Goal: Ask a question

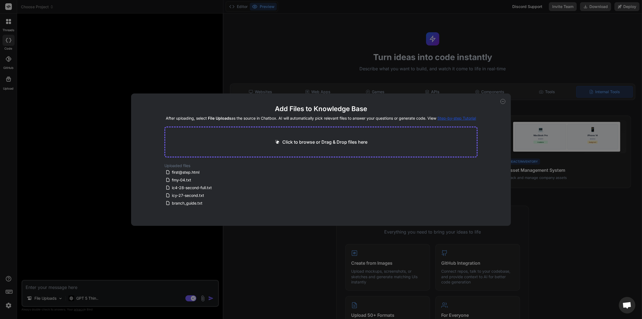
click at [503, 100] on icon at bounding box center [502, 101] width 5 height 5
type textarea "x"
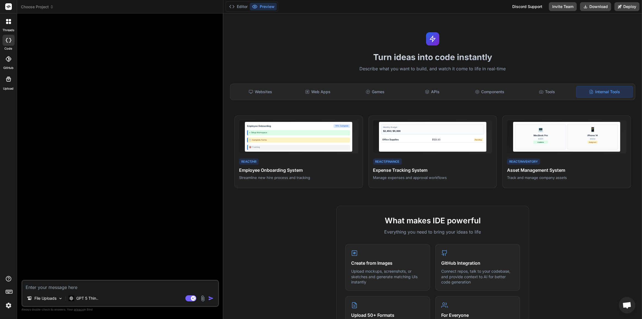
click at [112, 283] on textarea at bounding box center [120, 285] width 196 height 10
type textarea "h"
type textarea "x"
type textarea "hu"
type textarea "x"
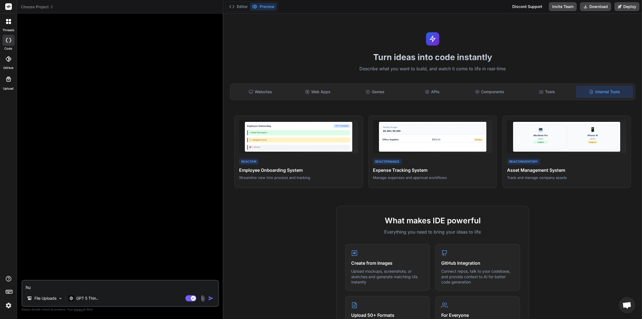
type textarea "hu]"
type textarea "x"
type textarea "hu"
type textarea "x"
type textarea "h"
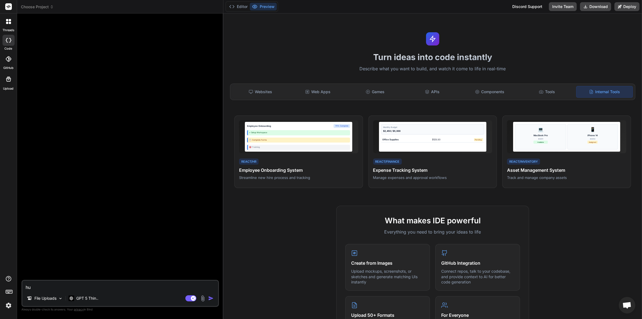
type textarea "x"
type textarea "ا"
type textarea "x"
type textarea "اع"
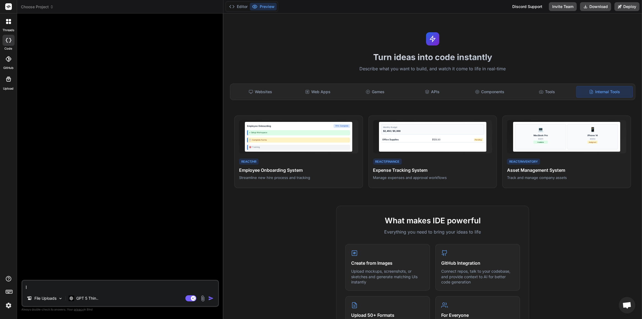
type textarea "x"
type textarea "اعد"
type textarea "x"
type textarea "اعد"
type textarea "x"
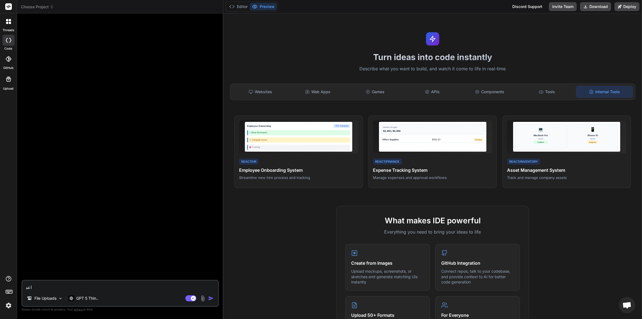
type textarea "اعد ك"
type textarea "x"
type textarea "اعد كت"
type textarea "x"
type textarea "اعد كتا"
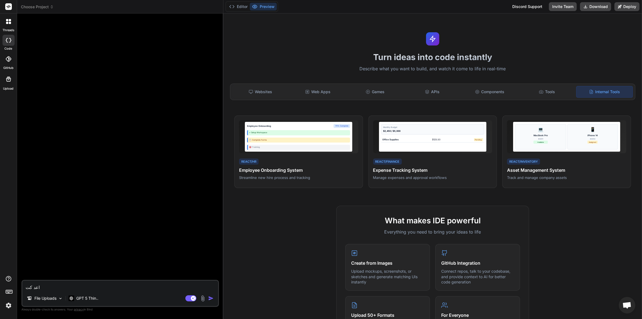
type textarea "x"
type textarea "اعد كتاب"
type textarea "x"
type textarea "اعد كتابة"
type textarea "x"
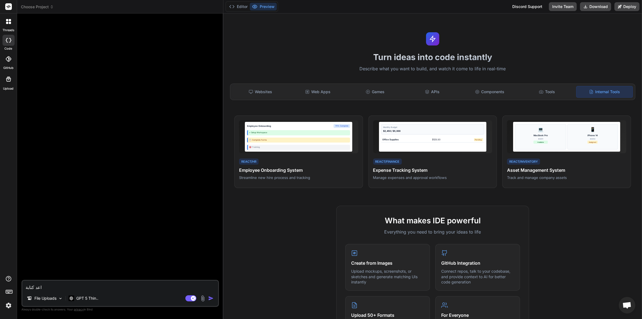
type textarea "اعد كتابة"
type textarea "x"
type textarea "اعد كتابة ا"
type textarea "x"
type textarea "اعد كتابة ال"
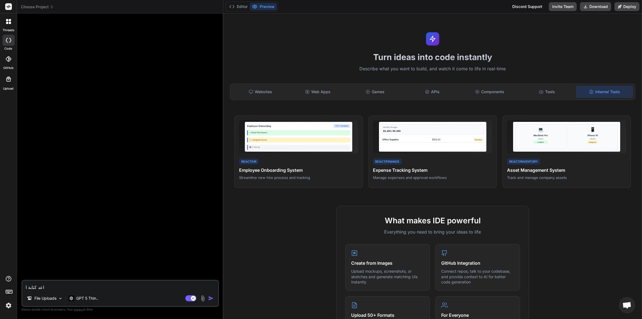
type textarea "x"
type textarea "اعد كتابة الك"
type textarea "x"
type textarea "اعد كتابة الكو"
type textarea "x"
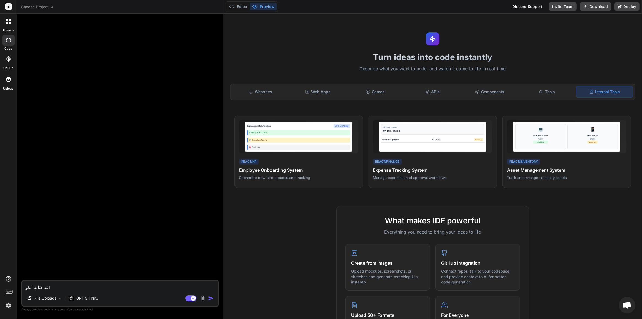
type textarea "اعد كتابة الكود"
type textarea "x"
type textarea "اعد كتابة الكود"
type textarea "x"
type textarea "اعد كتابة الكود f"
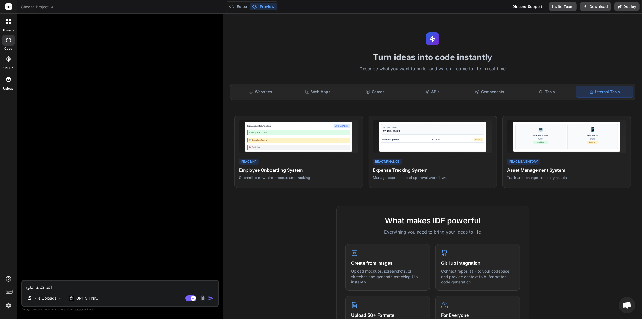
type textarea "x"
type textarea "اعد كتابة الكود fi"
type textarea "x"
type textarea "اعد كتابة الكود fir"
type textarea "x"
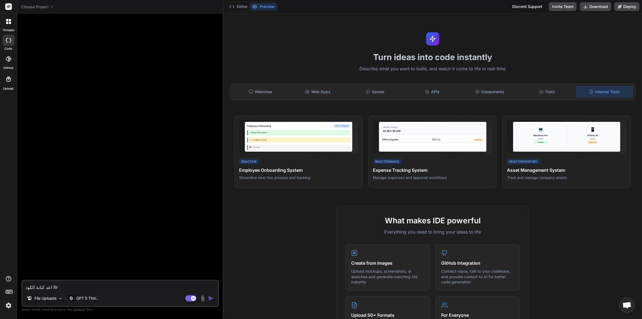
type textarea "اعد كتابة الكود firs"
type textarea "x"
type textarea "اعد كتابة الكود first"
type textarea "x"
type textarea "اعد كتابة الكود first@"
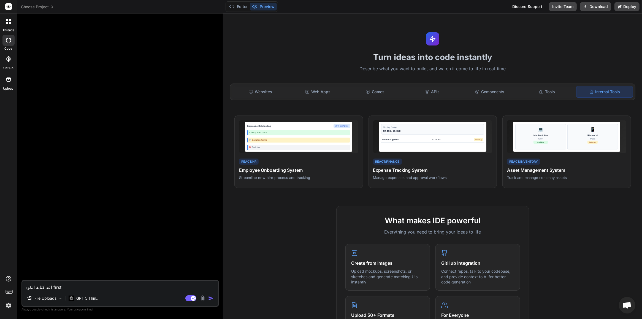
type textarea "x"
type textarea "اعد كتابة الكود first@s"
type textarea "x"
type textarea "اعد كتابة الكود first@st"
type textarea "x"
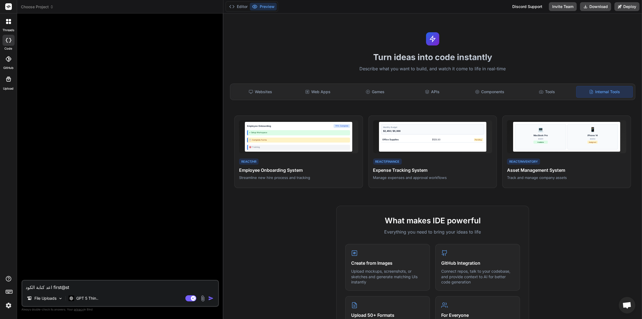
type textarea "اعد كتابة الكود first@ste"
type textarea "x"
type textarea "اعد كتابة الكود first@step"
type textarea "x"
type textarea "اعد كتابة الكود first@step."
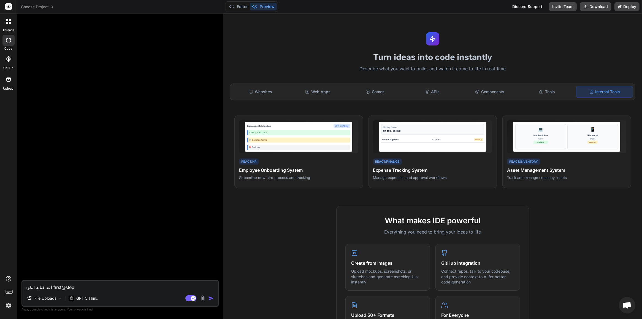
type textarea "x"
type textarea "اعد كتابة الكود first@step.h"
type textarea "x"
type textarea "اعد كتابة الكود [EMAIL_ADDRESS][DOMAIN_NAME]"
type textarea "x"
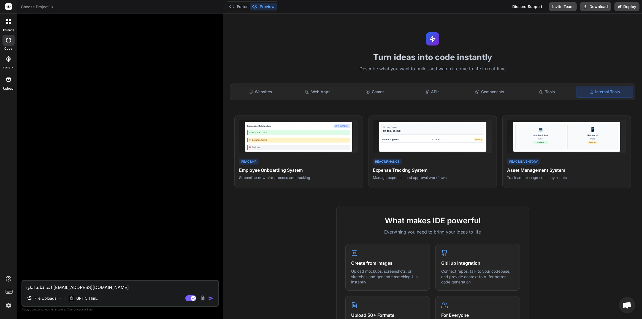
type textarea "اعد كتابة الكود first@step.htm"
type textarea "x"
type textarea "اعد كتابة الكود first@step.html"
type textarea "x"
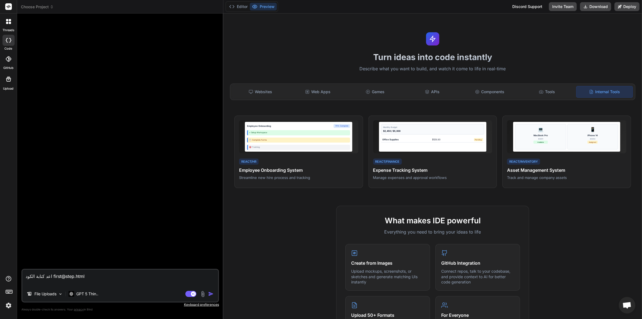
type textarea "اعد كتابة الكود first@step.html م"
type textarea "x"
type textarea "اعد كتابة الكود first@step.html مر"
type textarea "x"
type textarea "اعد كتابة الكود first@step.html مرة"
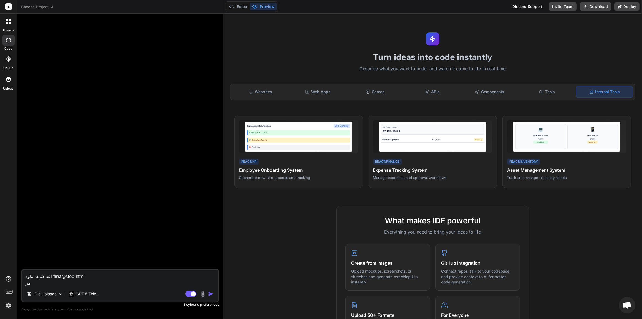
type textarea "x"
type textarea "اعد كتابة الكود first@step.html مرة"
type textarea "x"
type textarea "اعد كتابة الكود first@step.html مرة ا"
type textarea "x"
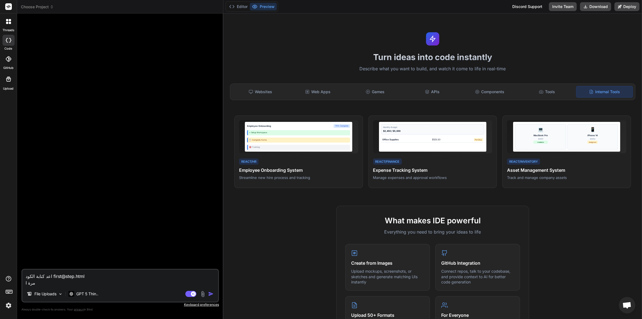
type textarea "اعد كتابة الكود first@step.html مرة اخ"
type textarea "x"
type textarea "اعد كتابة الكود first@step.html مرة اخر"
type textarea "x"
type textarea "اعد كتابة الكود first@step.html مرة اخرى"
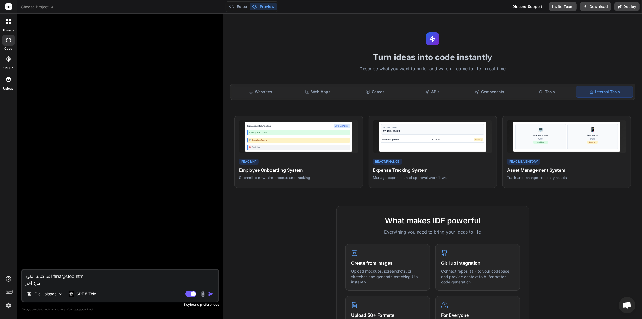
type textarea "x"
type textarea "اعد كتابة الكود first@step.html مرة اخرى"
type textarea "x"
type textarea "اعد كتابة الكود first@step.html مرة اخرى |"
type textarea "x"
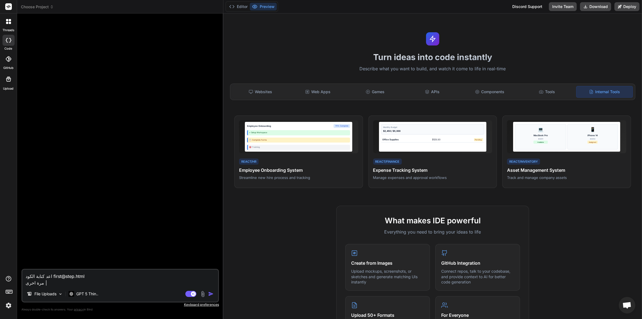
type textarea "اعد كتابة الكود first@step.html مرة اخرى |ي"
type textarea "x"
type textarea "اعد كتابة الكود first@step.html مرة اخرى |"
type textarea "x"
type textarea "اعد كتابة الكود first@step.html مرة اخرى |f"
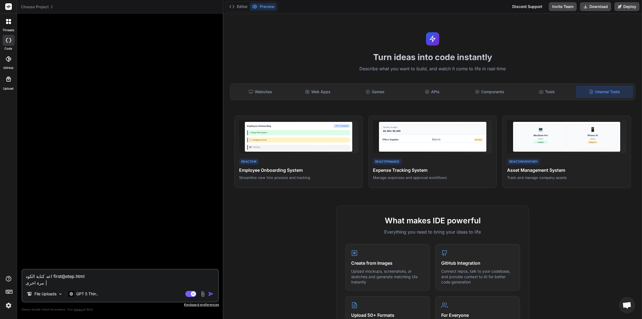
type textarea "x"
type textarea "اعد كتابة الكود first@step.html مرة اخرى |f]"
type textarea "x"
type textarea "اعد كتابة الكود first@step.html مرة اخرى |f],"
type textarea "x"
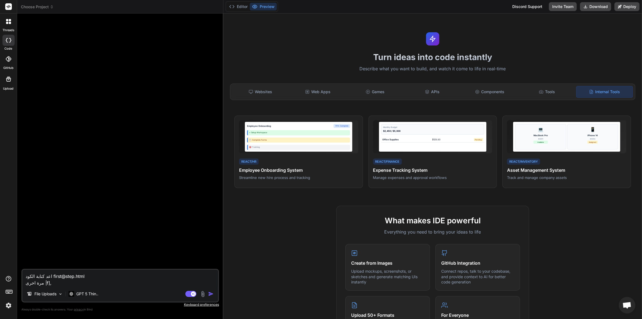
type textarea "اعد كتابة الكود first@step.html مرة اخرى |f],k"
type textarea "x"
type textarea "اعد كتابة الكود first@step.html مرة اخرى |f],k"
type textarea "x"
type textarea "اعد كتابة الكود first@step.html مرة اخرى |f],k j"
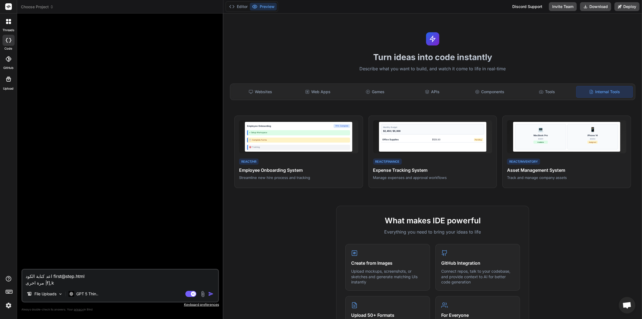
type textarea "x"
type textarea "اعد كتابة الكود first@step.html مرة اخرى |f],k ju"
type textarea "x"
type textarea "اعد كتابة الكود first@step.html مرة اخرى |f],k ju]"
type textarea "x"
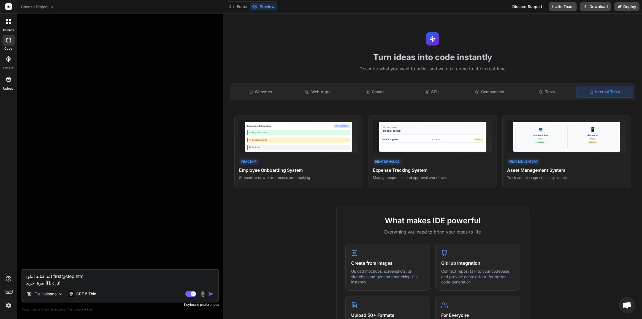
type textarea "اعد كتابة الكود first@step.html مرة اخرى |f],k ju]d"
type textarea "x"
type textarea "اعد كتابة الكود first@step.html مرة اخرى |f],k ju]dg"
type textarea "x"
type textarea "اعد كتابة الكود first@step.html مرة اخرى |f],k ju]dg"
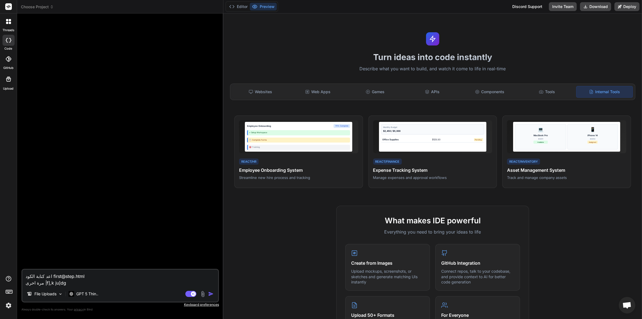
type textarea "x"
type textarea "اعد كتابة الكود first@step.html مرة اخرى |f],k ju]dg"
type textarea "x"
type textarea "اعد كتابة الكود first@step.html مرة اخرى |f],k ju]d"
type textarea "x"
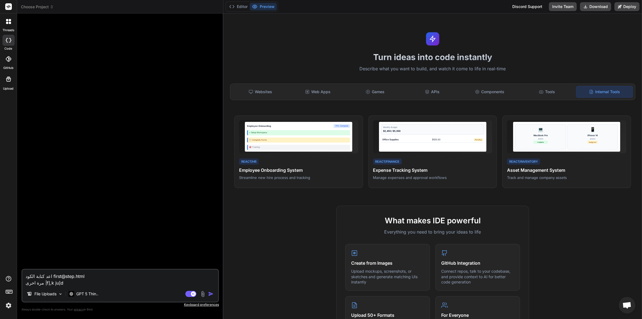
type textarea "اعد كتابة الكود first@step.html مرة اخرى |f],k ju]"
type textarea "x"
type textarea "اعد كتابة الكود first@step.html مرة اخرى |f],k ju"
type textarea "x"
type textarea "اعد كتابة الكود first@step.html مرة اخرى |f],k j"
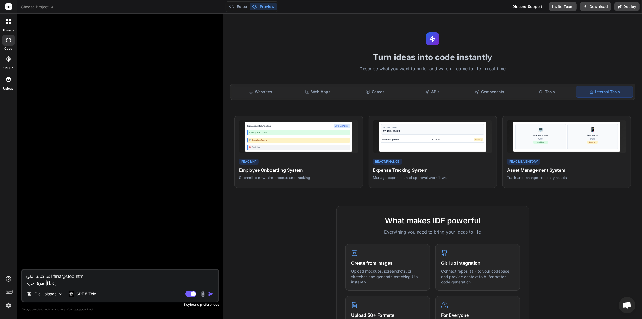
type textarea "x"
type textarea "اعد كتابة الكود first@step.html مرة اخرى |f],k"
type textarea "x"
type textarea "اعد كتابة الكود first@step.html مرة اخرى |f],k"
type textarea "x"
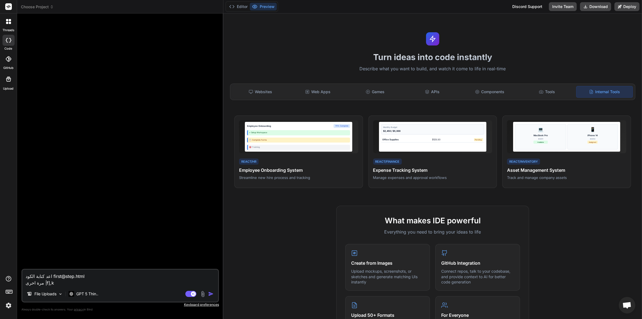
type textarea "اعد كتابة الكود first@step.html مرة اخرى |f],"
type textarea "x"
type textarea "اعد كتابة الكود first@step.html مرة اخرى |f]"
type textarea "x"
type textarea "اعد كتابة الكود first@step.html مرة اخرى |f"
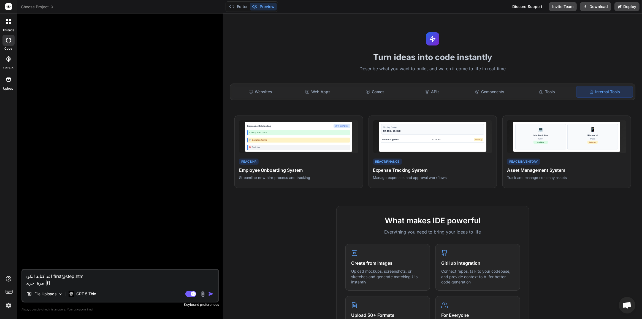
type textarea "x"
type textarea "اعد كتابة الكود first@step.html مرة اخرى |"
type textarea "x"
type textarea "اعد كتابة الكود first@step.html مرة اخرى"
type textarea "x"
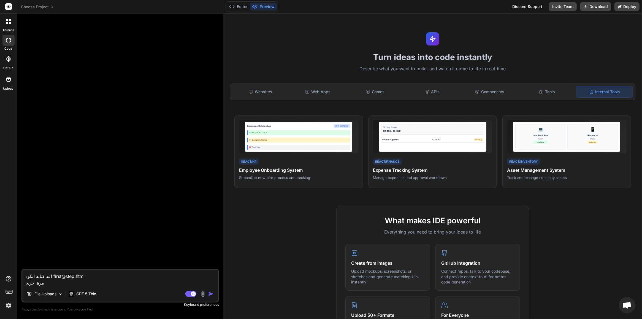
type textarea "اعد كتابة الكود first@step.html مرة اخرى ب"
type textarea "x"
type textarea "اعد كتابة الكود first@step.html مرة اخرى بد"
type textarea "x"
type textarea "اعد كتابة الكود first@step.html مرة اخرى بدو"
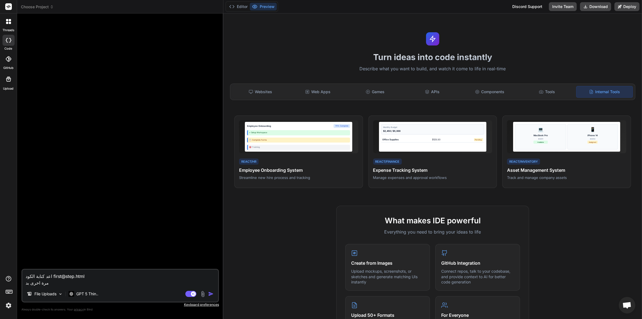
type textarea "x"
type textarea "اعد كتابة الكود first@step.html مرة اخرى بدون"
type textarea "x"
type textarea "اعد كتابة الكود first@step.html مرة اخرى بدون"
type textarea "x"
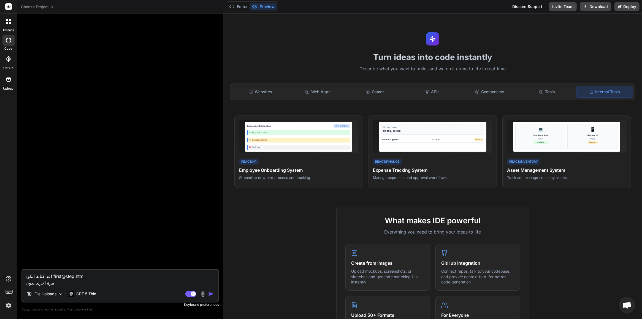
type textarea "اعد كتابة الكود first@step.html مرة اخرى بدون ت"
type textarea "x"
type textarea "اعد كتابة الكود first@step.html مرة اخرى بدون تع"
type textarea "x"
type textarea "اعد كتابة الكود first@step.html مرة اخرى بدون تعد"
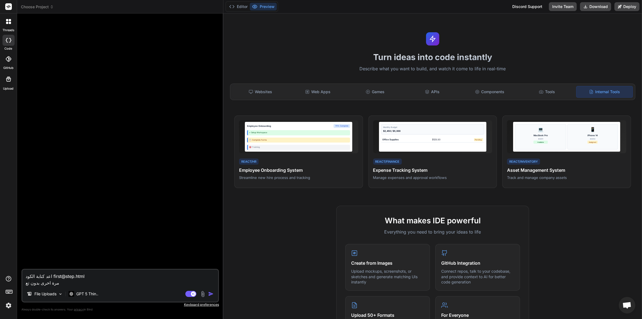
type textarea "x"
type textarea "اعد كتابة الكود first@step.html مرة اخرى بدون تعدي"
type textarea "x"
type textarea "اعد كتابة الكود first@step.html مرة اخرى بدون تعديل"
type textarea "x"
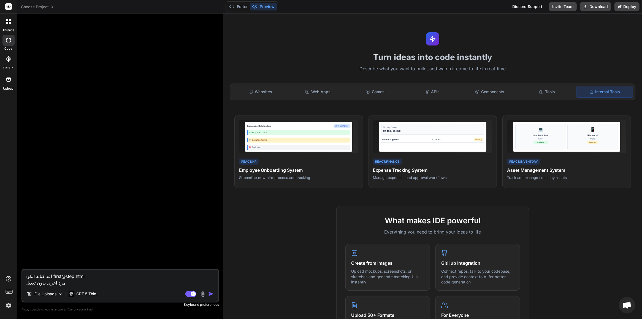
type textarea "اعد كتابة الكود first@step.html مرة اخرى بدون تعديل"
type textarea "x"
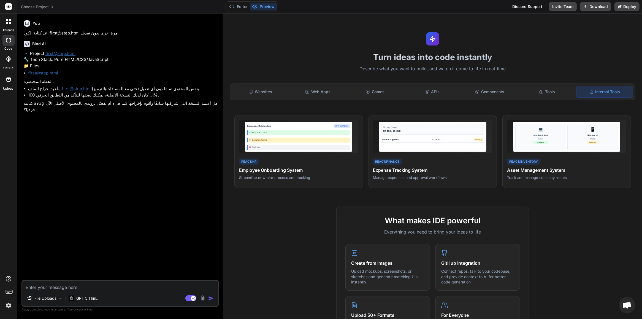
type textarea "x"
